Goal: Use online tool/utility: Use online tool/utility

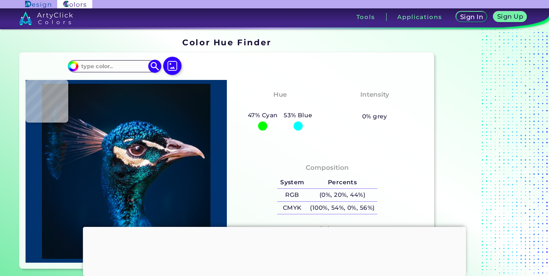
click at [77, 68] on img at bounding box center [72, 66] width 11 height 11
click at [153, 65] on img at bounding box center [154, 66] width 13 height 13
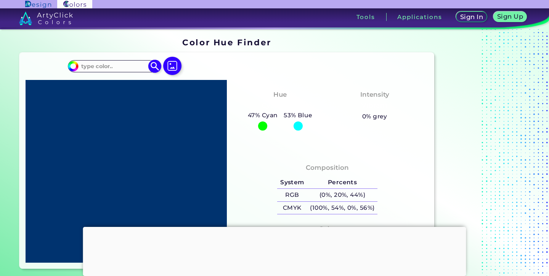
click at [98, 65] on input at bounding box center [113, 66] width 71 height 10
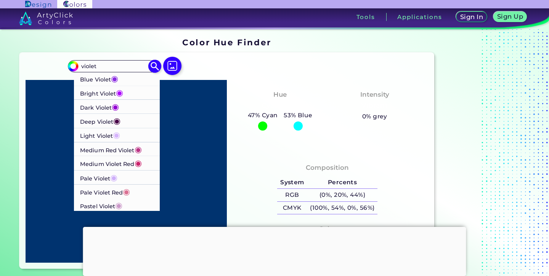
type input "violet"
click at [114, 163] on p "Medium Violet Red ◉" at bounding box center [111, 163] width 62 height 14
type input "#ca226b"
type input "#CA226B"
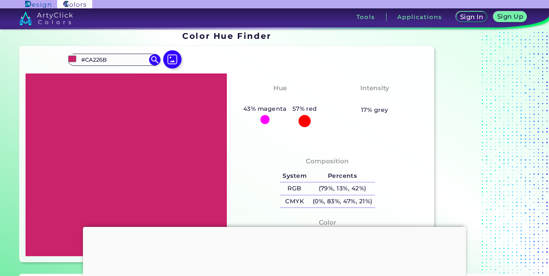
scroll to position [5, 0]
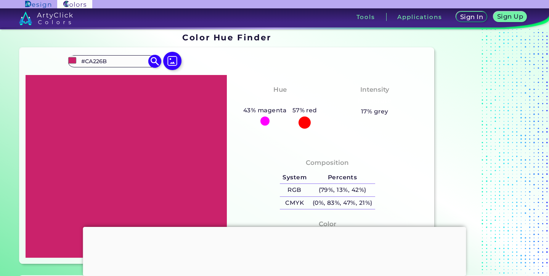
click at [72, 60] on input "#ca226b" at bounding box center [72, 61] width 10 height 10
click at [109, 60] on input "#CA226B" at bounding box center [113, 61] width 71 height 10
click at [73, 59] on input "#ca226b" at bounding box center [72, 61] width 10 height 10
type input "#9a244f"
type input "#9A244F"
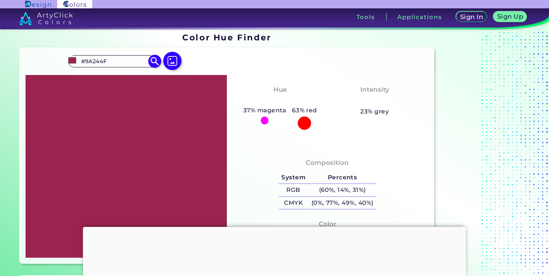
click at [70, 58] on input "#9a244f" at bounding box center [72, 61] width 10 height 10
type input "#e63b7a"
type input "#E63B7A"
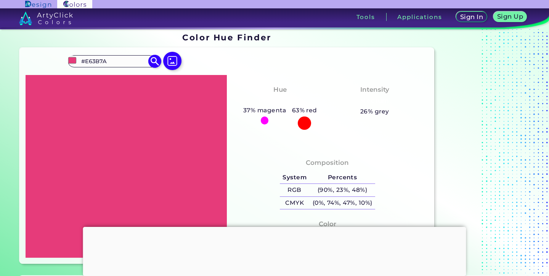
click at [71, 58] on input "#e63b7a" at bounding box center [72, 61] width 10 height 10
type input "#b92d5d"
type input "#B92D5D"
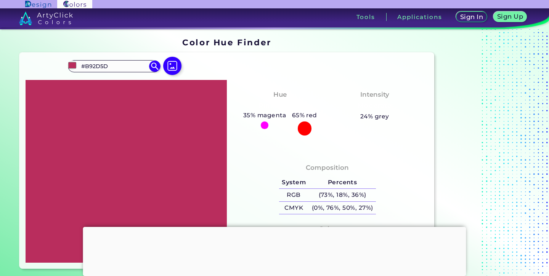
scroll to position [0, 0]
drag, startPoint x: 109, startPoint y: 66, endPoint x: 82, endPoint y: 67, distance: 27.8
click at [82, 67] on input "#B92D5D" at bounding box center [113, 66] width 71 height 10
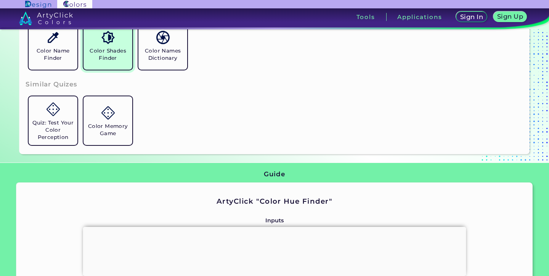
scroll to position [284, 0]
click at [94, 46] on link "Color Shades Finder" at bounding box center [107, 45] width 55 height 55
